Goal: Find specific page/section: Find specific page/section

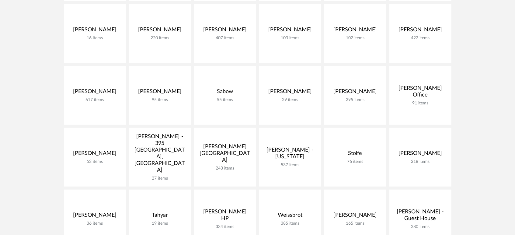
scroll to position [406, 0]
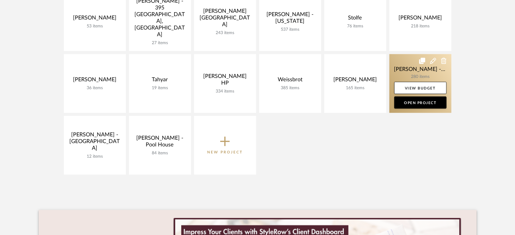
click at [405, 67] on link at bounding box center [421, 83] width 62 height 59
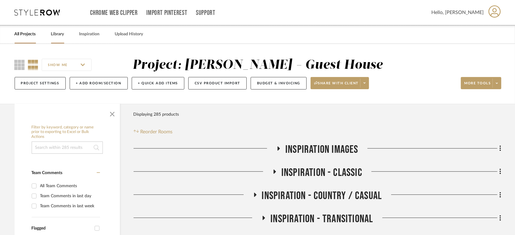
click at [56, 32] on link "Library" at bounding box center [57, 34] width 13 height 8
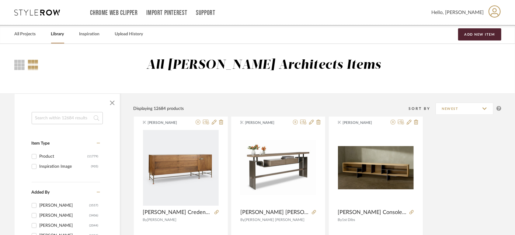
click at [57, 121] on input at bounding box center [67, 118] width 71 height 12
type input "CONVEX"
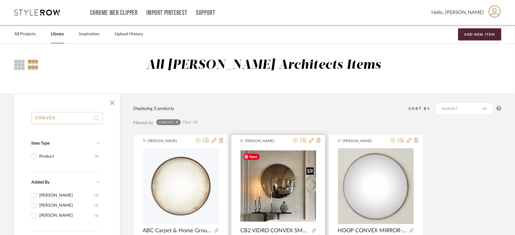
scroll to position [68, 0]
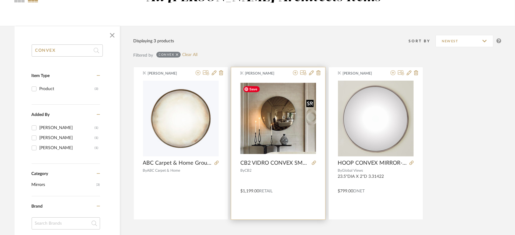
click at [276, 122] on img "0" at bounding box center [279, 118] width 76 height 71
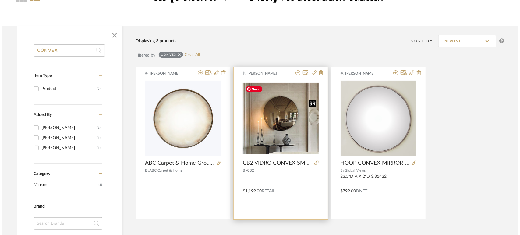
scroll to position [0, 0]
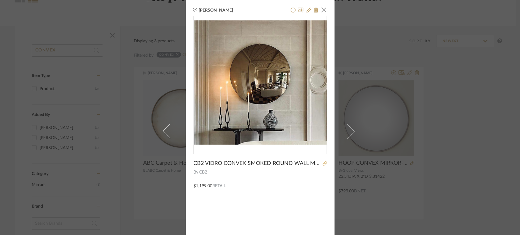
click at [322, 163] on icon at bounding box center [324, 163] width 4 height 4
click at [505, 106] on div "[PERSON_NAME] × CB2 VIDRO CONVEX SMOKED ROUND WALL MIRROR 32"DIA By CB2 $1,199.…" at bounding box center [260, 117] width 520 height 235
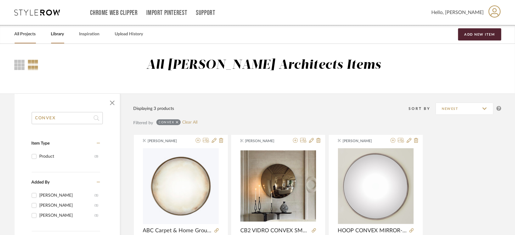
click at [23, 36] on link "All Projects" at bounding box center [25, 34] width 21 height 8
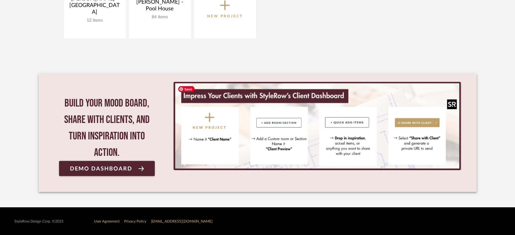
scroll to position [407, 0]
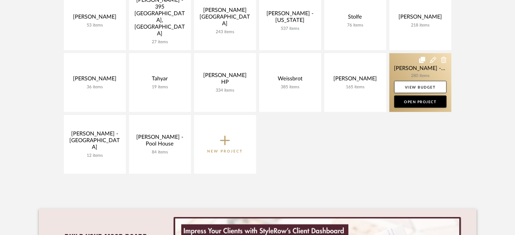
click at [404, 67] on link at bounding box center [421, 82] width 62 height 59
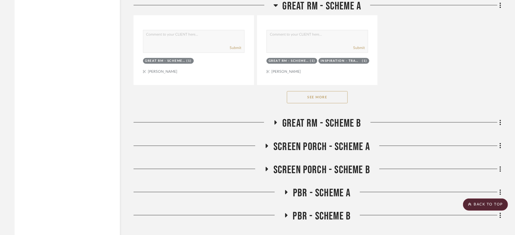
scroll to position [1082, 0]
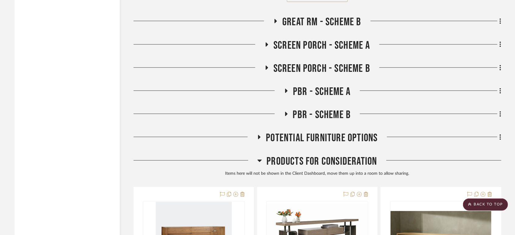
click at [351, 23] on span "Great Rm - Scheme B" at bounding box center [322, 22] width 79 height 13
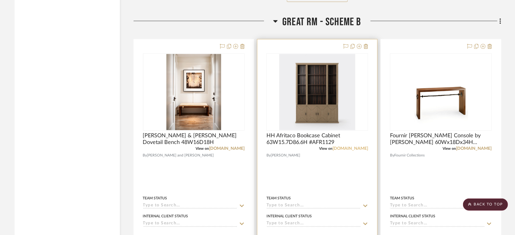
click at [358, 148] on link "[DOMAIN_NAME]" at bounding box center [351, 148] width 36 height 4
